Goal: Transaction & Acquisition: Purchase product/service

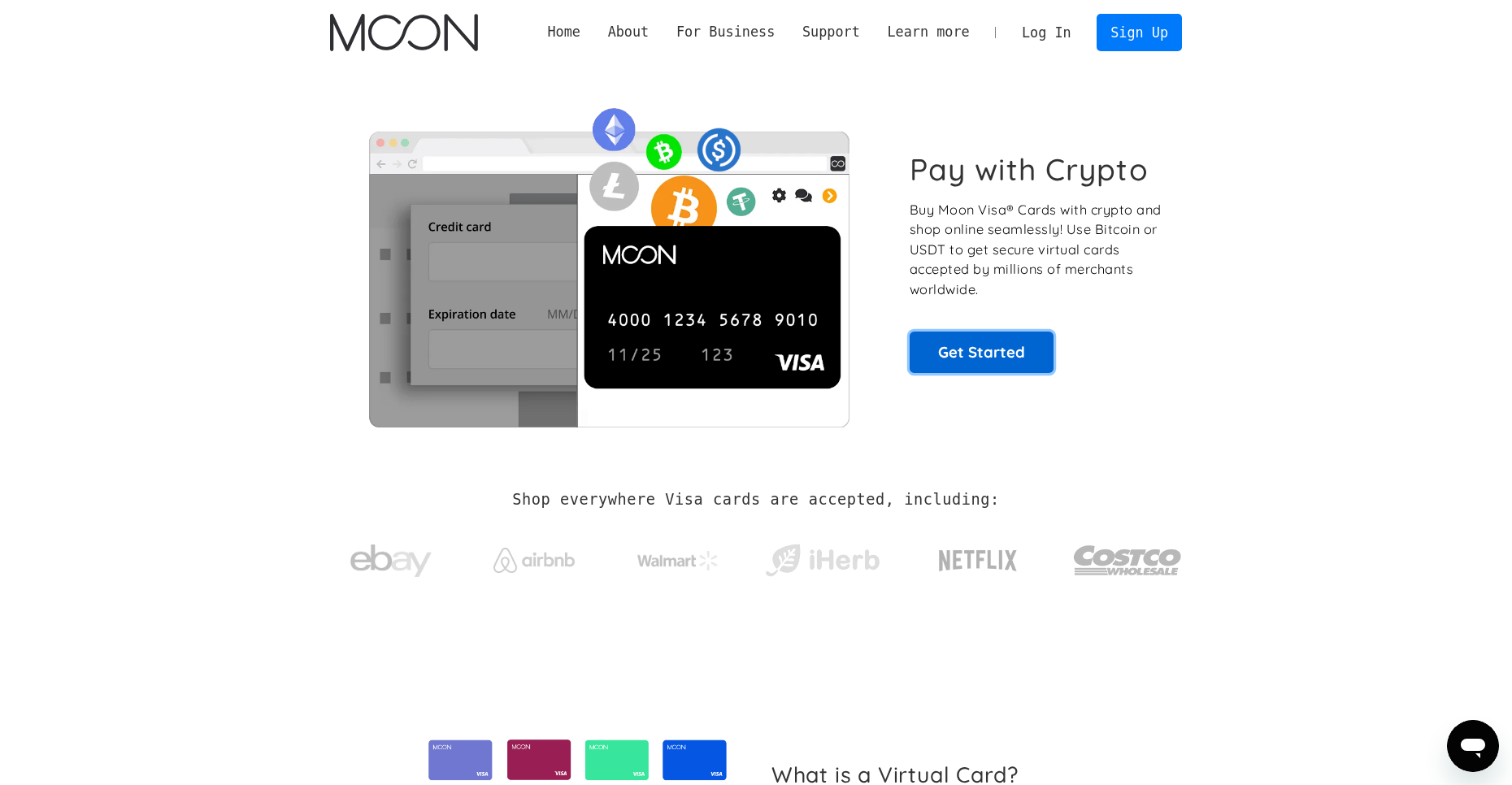
click at [979, 350] on link "Get Started" at bounding box center [982, 351] width 144 height 41
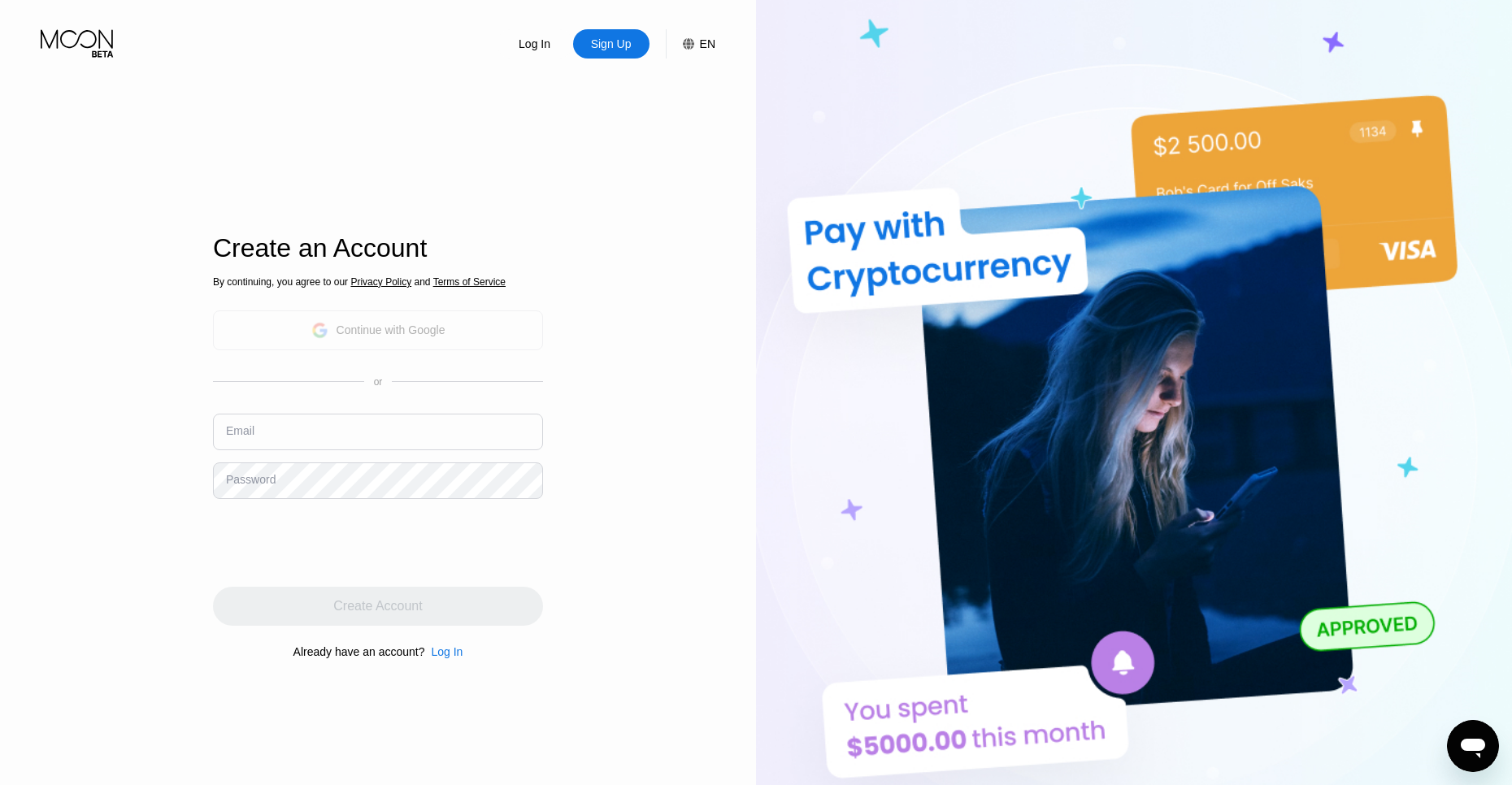
click at [432, 321] on div "Continue with Google" at bounding box center [378, 330] width 134 height 25
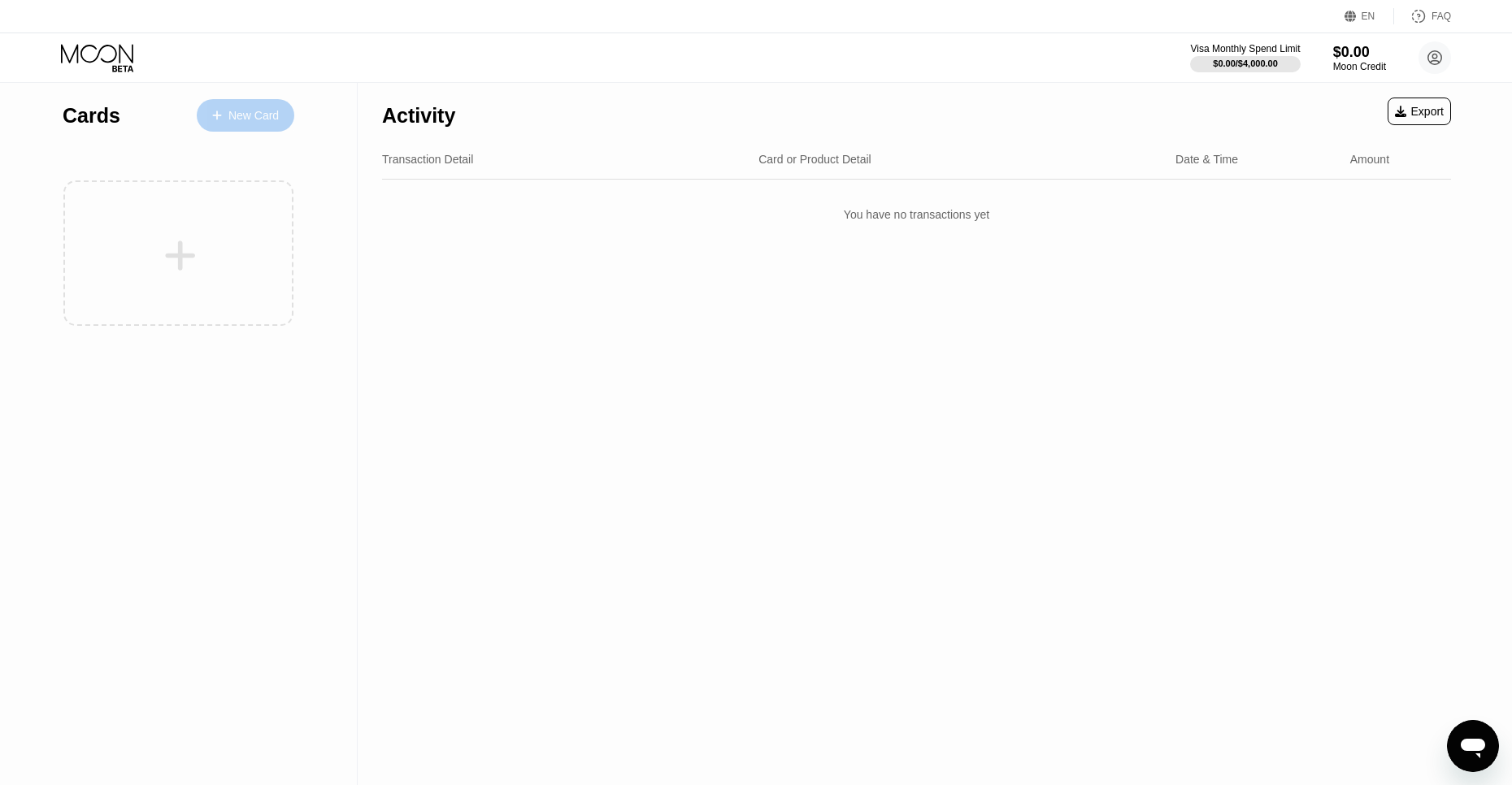
click at [270, 122] on div "New Card" at bounding box center [254, 115] width 50 height 14
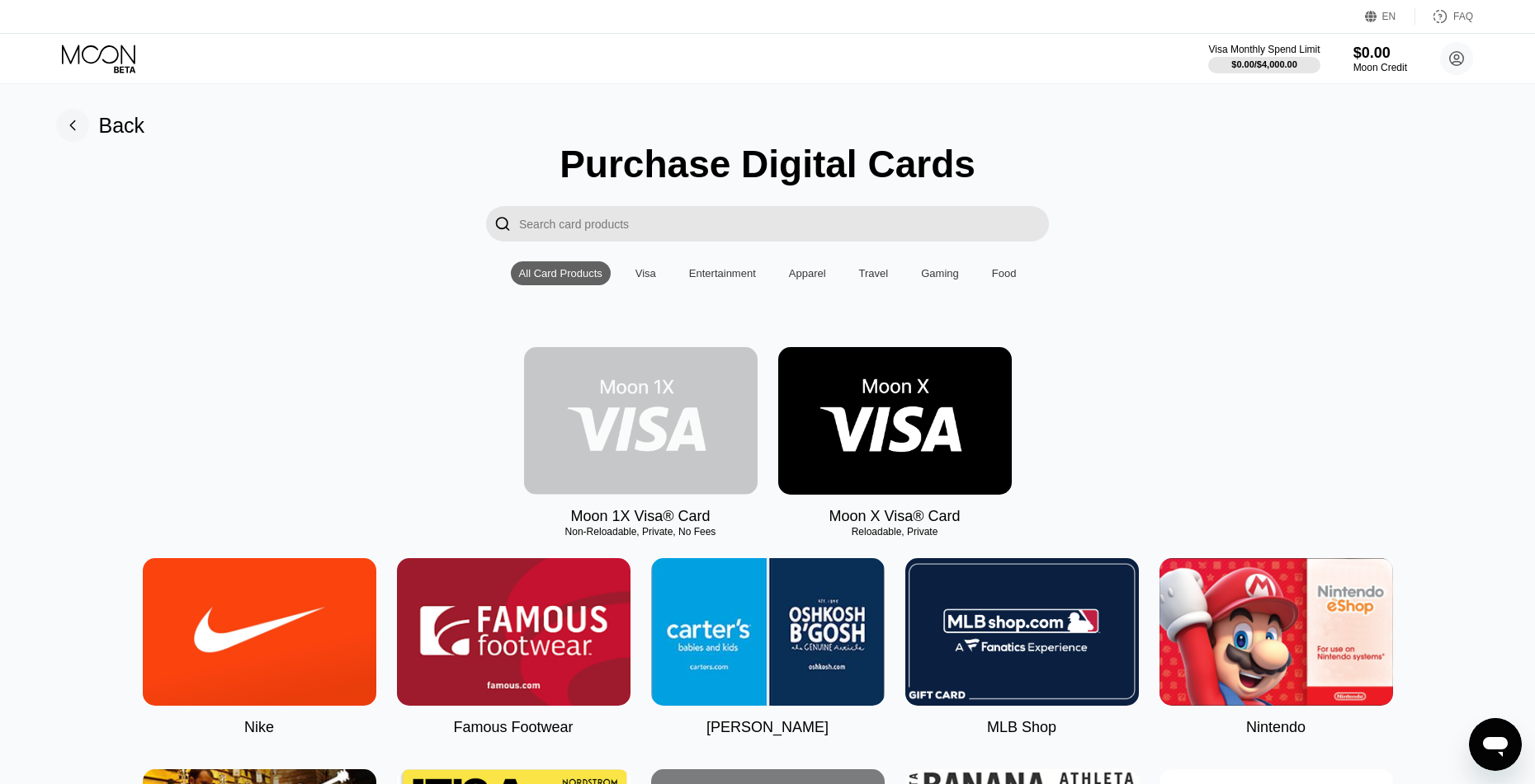
click at [654, 411] on img at bounding box center [640, 421] width 233 height 148
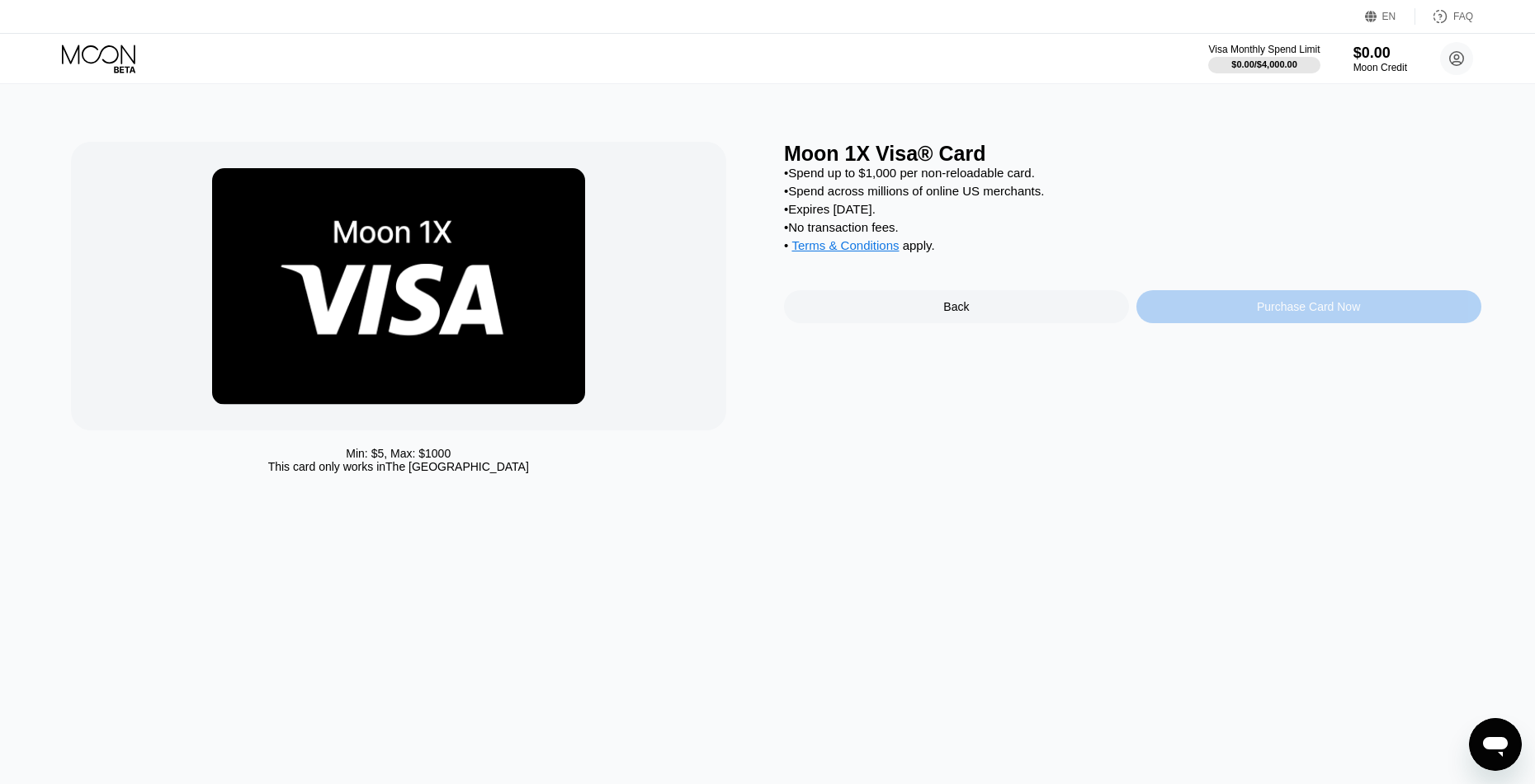
click at [1253, 312] on div "Purchase Card Now" at bounding box center [1308, 307] width 345 height 33
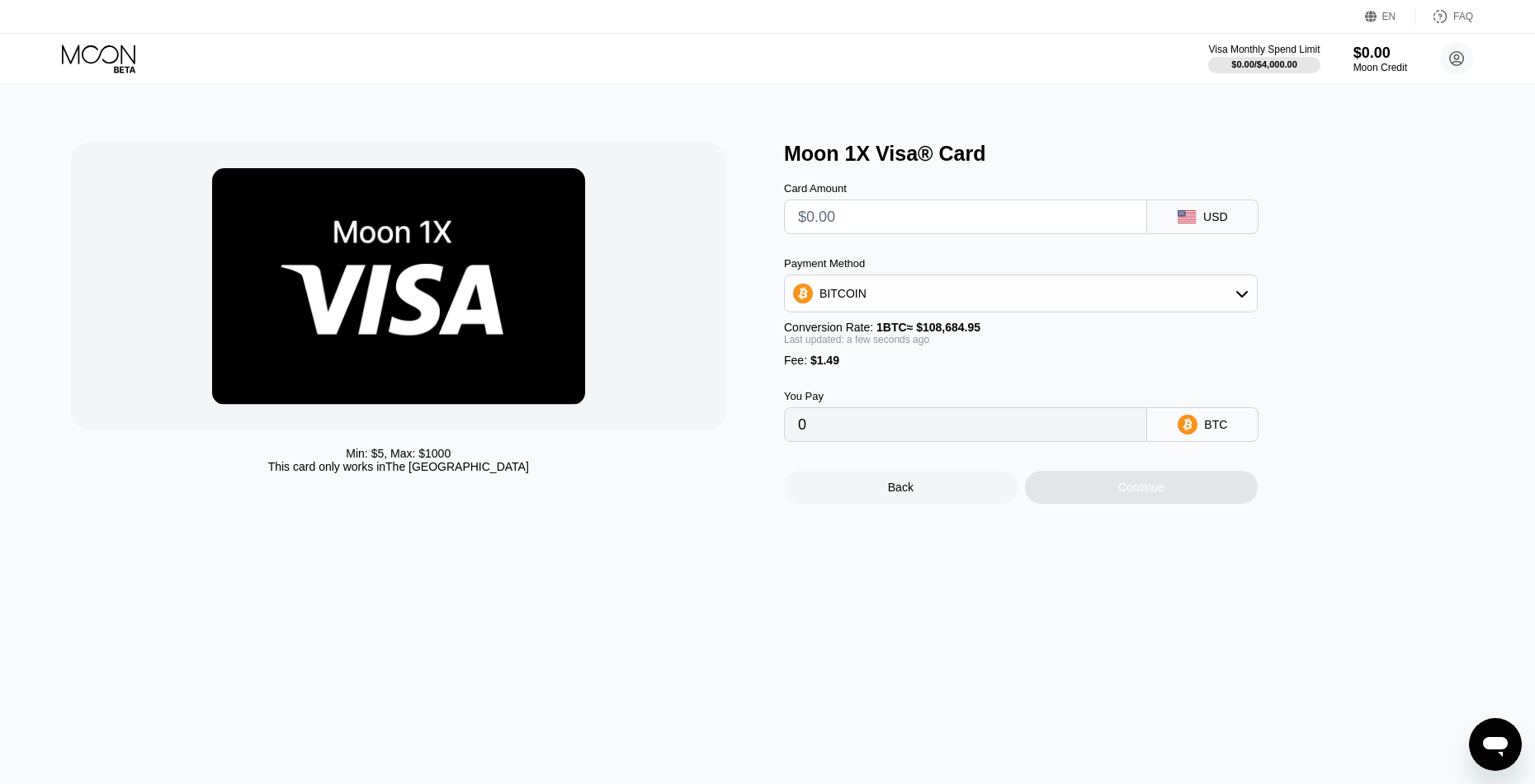
click at [1051, 216] on input "text" at bounding box center [965, 217] width 335 height 33
click at [977, 441] on input "0" at bounding box center [965, 425] width 335 height 33
